Goal: Find specific fact: Find specific fact

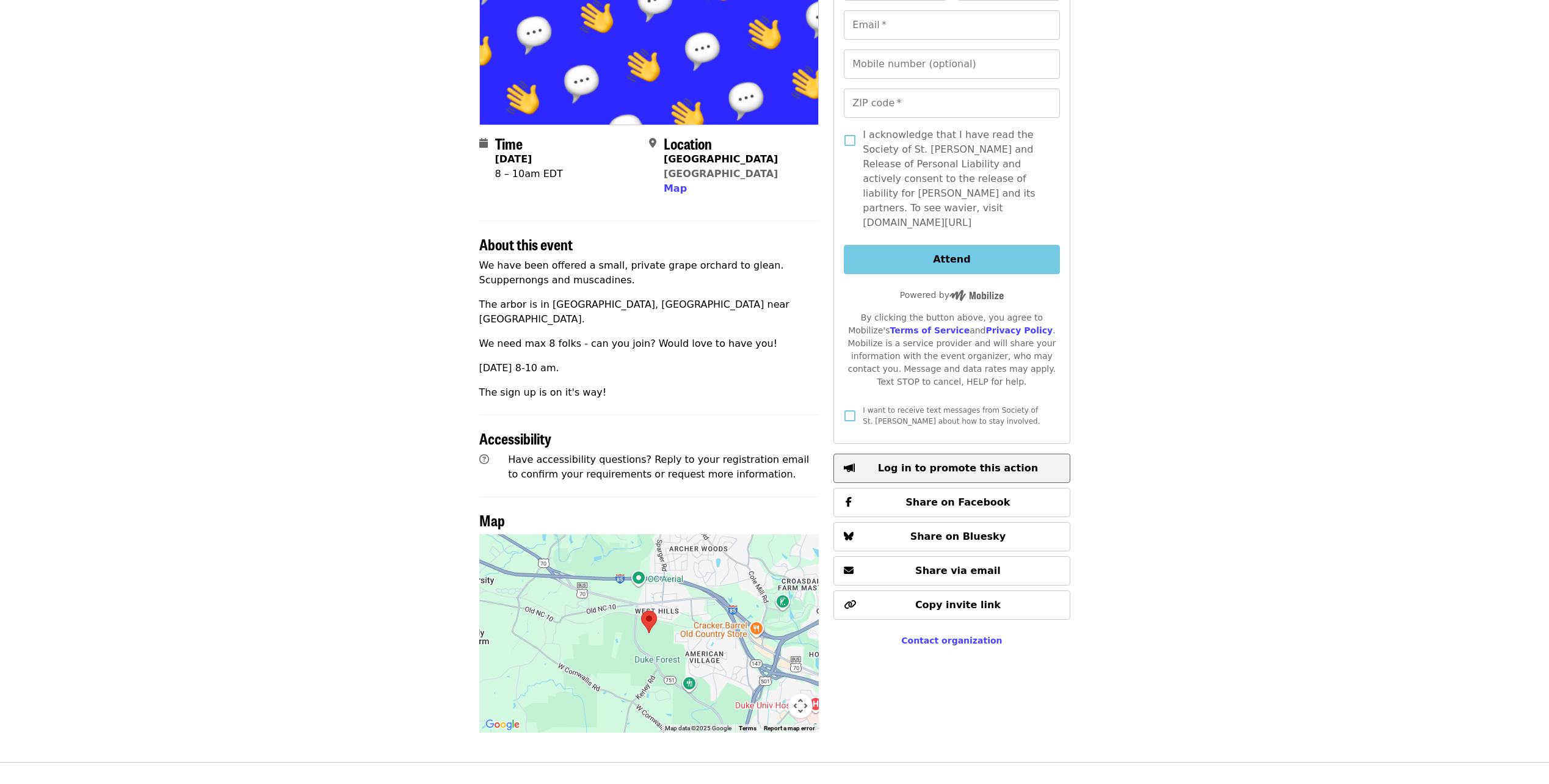
scroll to position [183, 0]
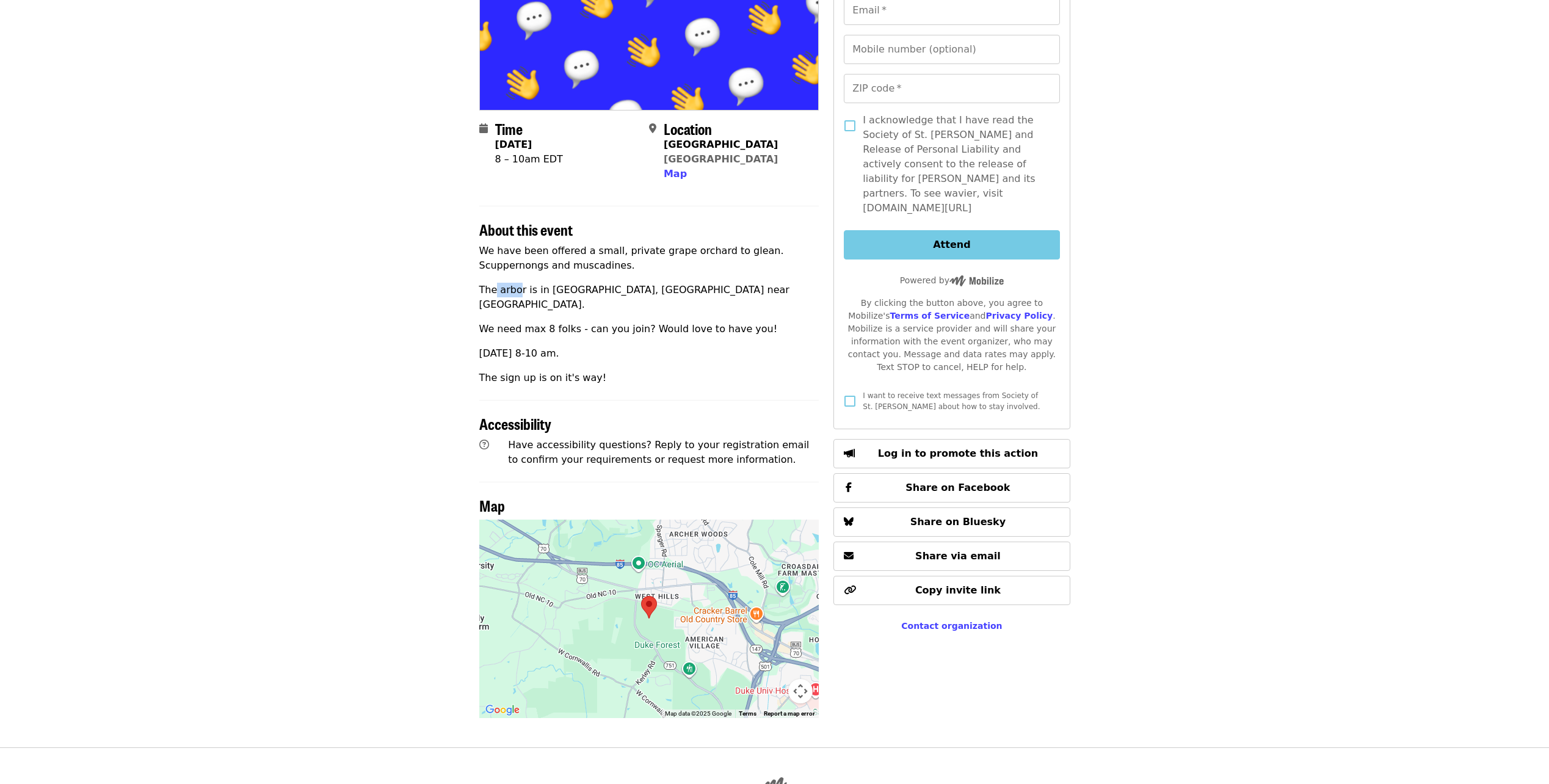
drag, startPoint x: 494, startPoint y: 291, endPoint x: 519, endPoint y: 291, distance: 25.0
click at [519, 291] on p "The arbor is in [GEOGRAPHIC_DATA], [GEOGRAPHIC_DATA] near [GEOGRAPHIC_DATA]." at bounding box center [650, 297] width 340 height 29
click at [608, 626] on div at bounding box center [650, 619] width 340 height 198
drag, startPoint x: 520, startPoint y: 292, endPoint x: 499, endPoint y: 292, distance: 21.0
click at [499, 292] on p "The arbor is in [GEOGRAPHIC_DATA], [GEOGRAPHIC_DATA] near [GEOGRAPHIC_DATA]." at bounding box center [650, 297] width 340 height 29
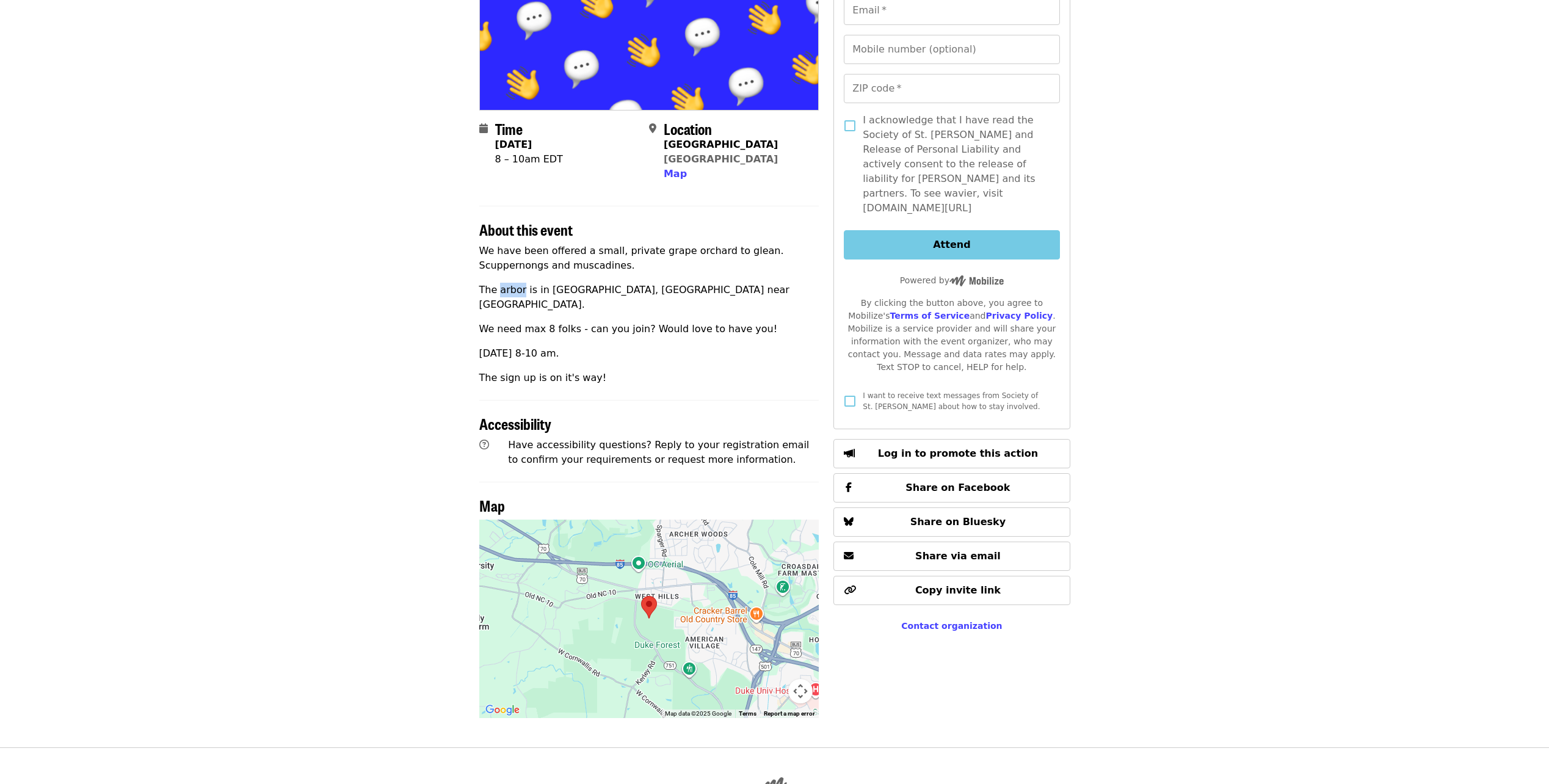
copy p "arbor"
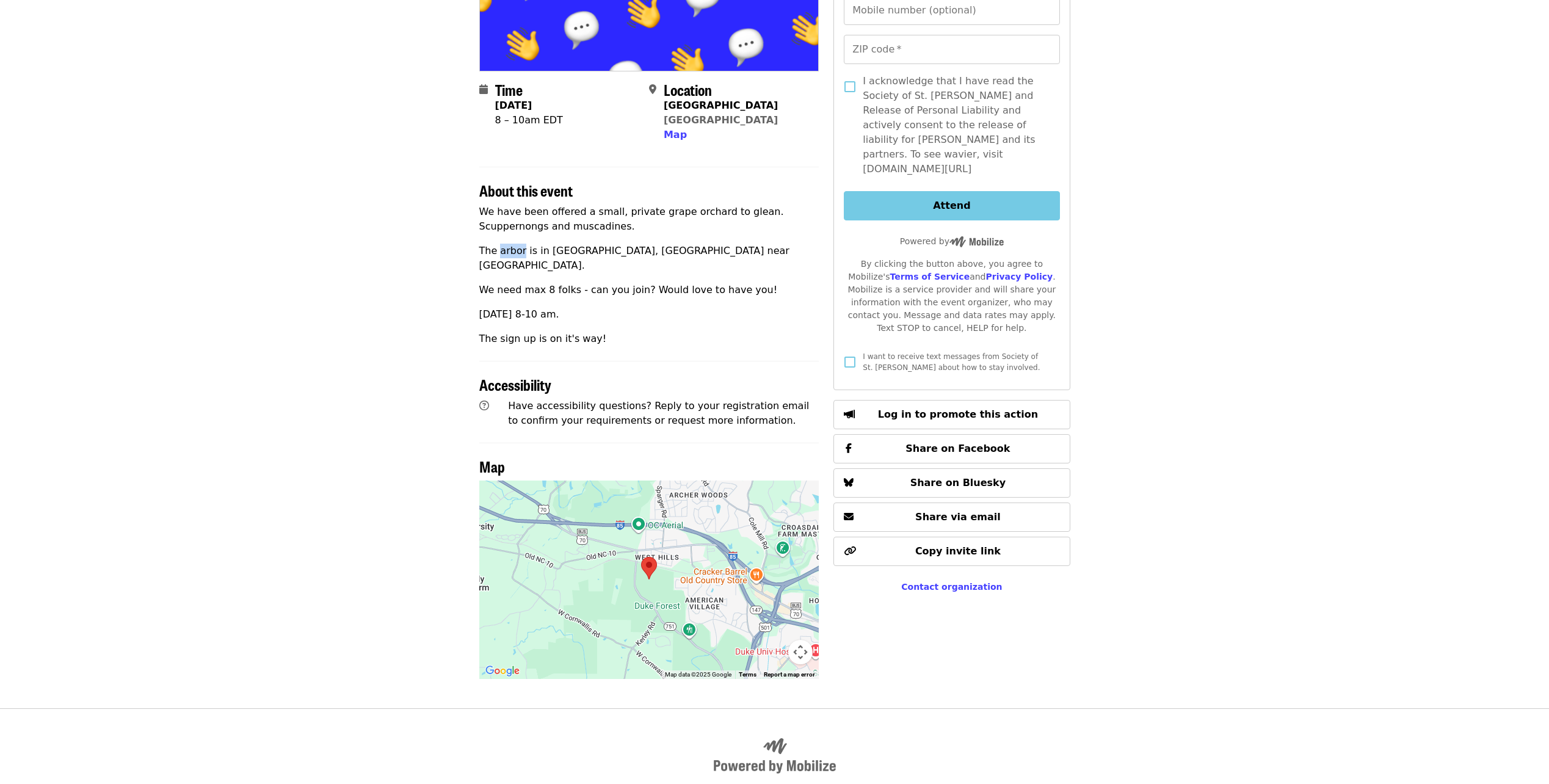
scroll to position [244, 0]
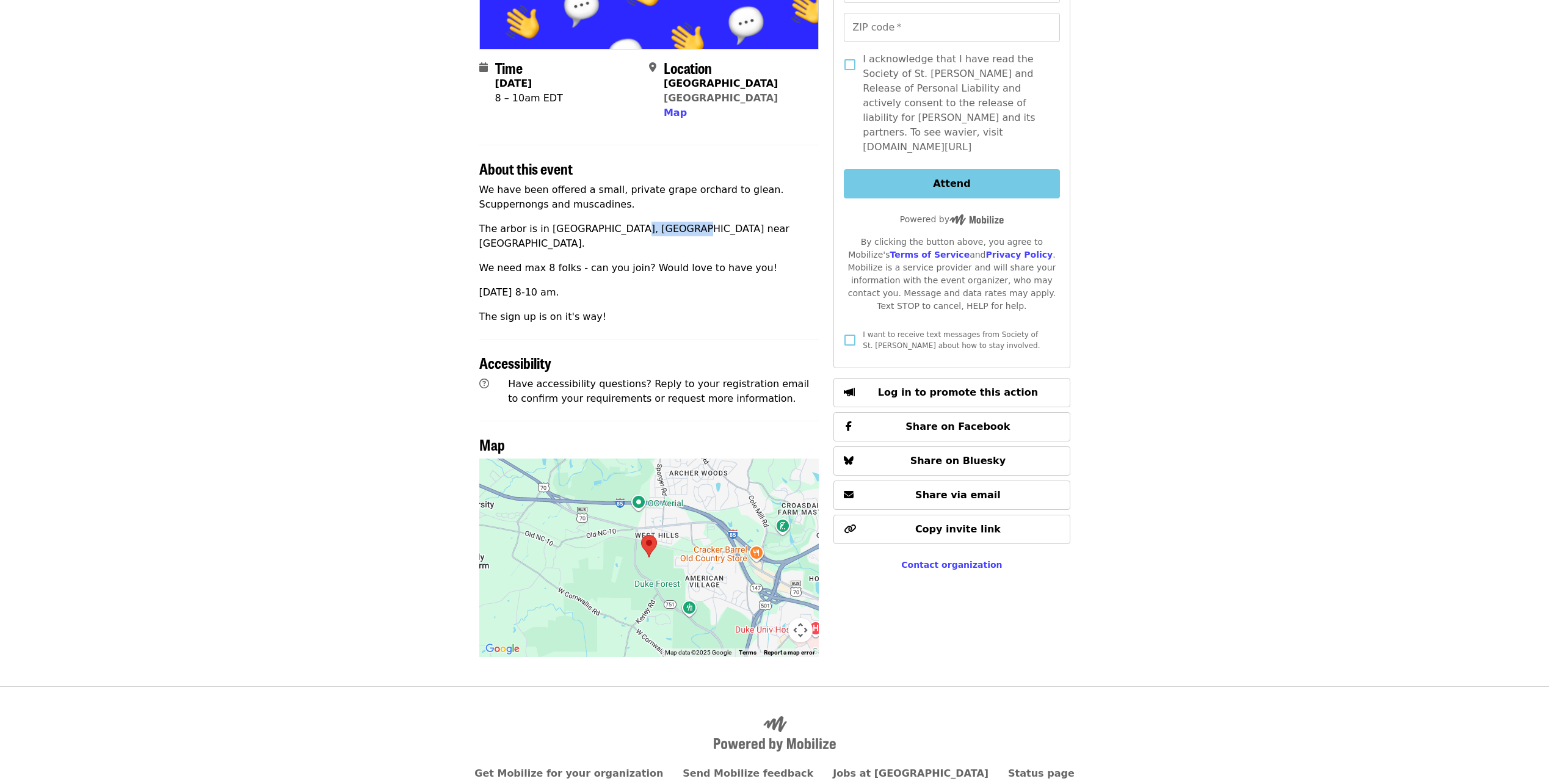
drag, startPoint x: 620, startPoint y: 228, endPoint x: 674, endPoint y: 228, distance: 54.0
click at [674, 228] on p "The arbor is in [GEOGRAPHIC_DATA], [GEOGRAPHIC_DATA] near [GEOGRAPHIC_DATA]." at bounding box center [650, 236] width 340 height 29
copy p "Hollow Rock"
